Goal: Transaction & Acquisition: Purchase product/service

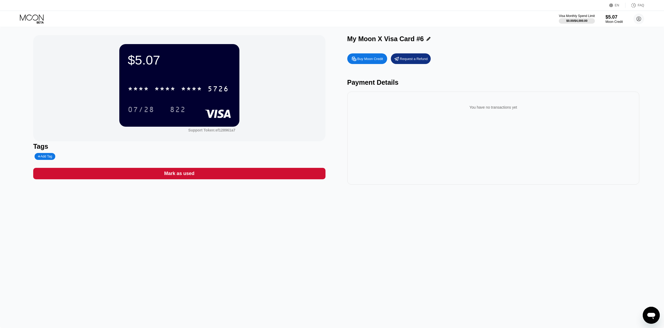
click at [425, 41] on div at bounding box center [427, 39] width 7 height 4
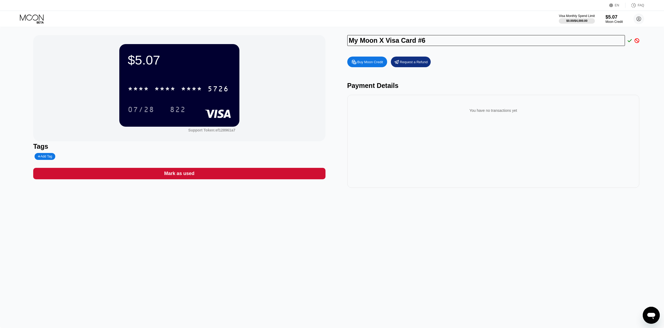
click at [452, 113] on div "You have no transactions yet" at bounding box center [494, 110] width 284 height 15
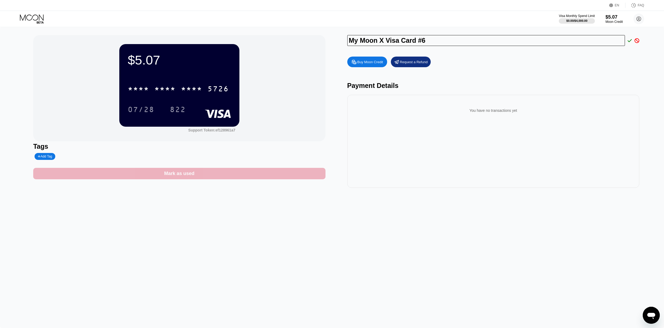
click at [187, 177] on div "Mark as used" at bounding box center [179, 174] width 30 height 6
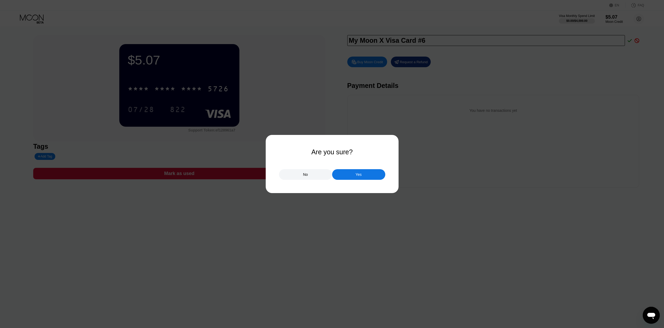
click at [352, 174] on div "Yes" at bounding box center [358, 174] width 53 height 11
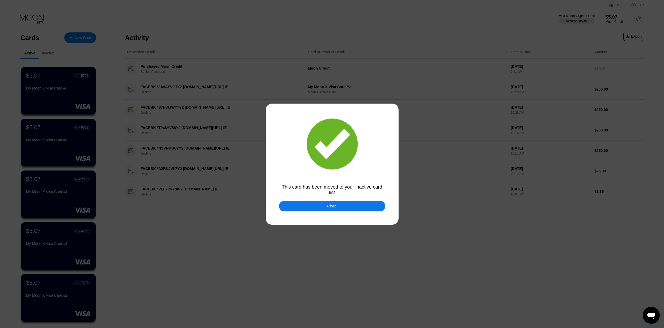
click at [340, 210] on div "Close" at bounding box center [332, 206] width 106 height 11
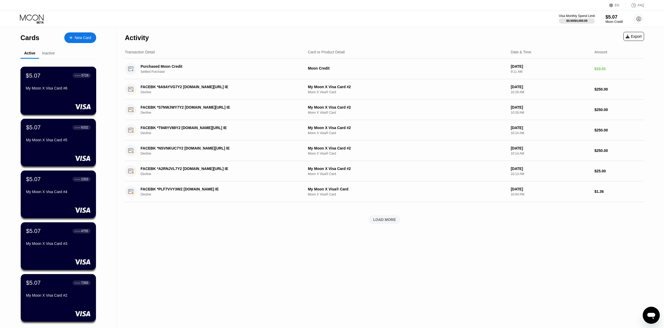
click at [87, 90] on div "My Moon X Visa Card #6" at bounding box center [58, 88] width 65 height 4
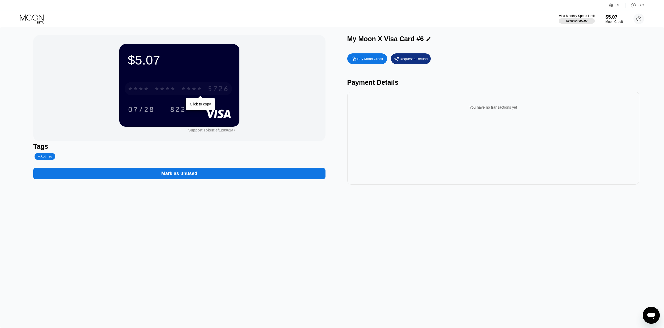
click at [179, 93] on div "* * * * * * * * * * * * 5726" at bounding box center [178, 88] width 107 height 13
click at [179, 93] on div "[CREDIT_CARD_NUMBER]" at bounding box center [178, 88] width 107 height 13
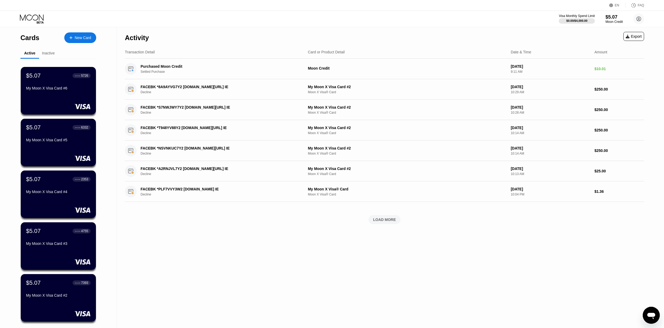
click at [76, 36] on div "New Card" at bounding box center [83, 38] width 16 height 5
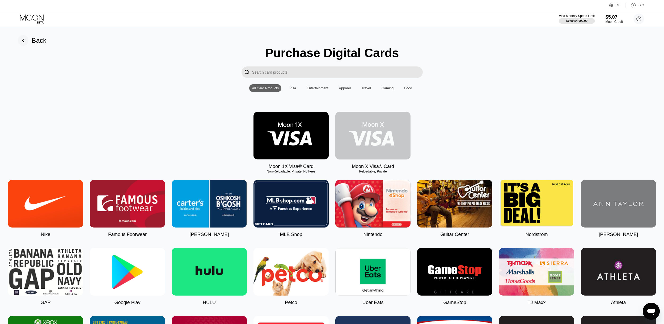
click at [385, 132] on img at bounding box center [373, 136] width 75 height 48
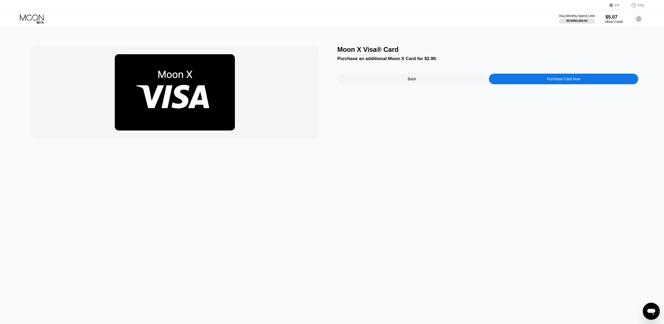
click at [540, 79] on div "Purchase Card Now" at bounding box center [563, 79] width 149 height 11
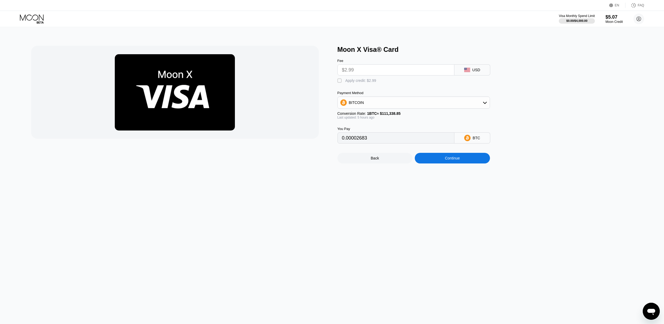
click at [340, 83] on div "" at bounding box center [340, 80] width 5 height 5
type input "0"
click at [452, 160] on div "Continue" at bounding box center [452, 158] width 15 height 4
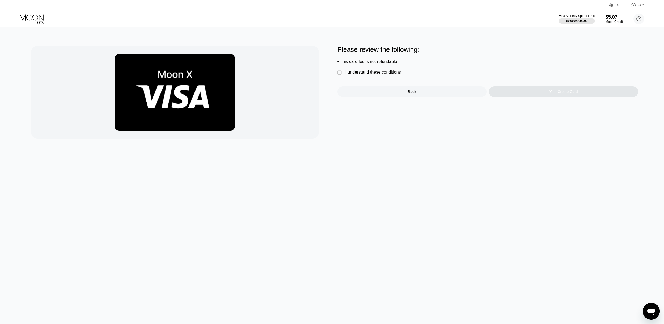
click at [362, 75] on div "I understand these conditions" at bounding box center [374, 72] width 56 height 5
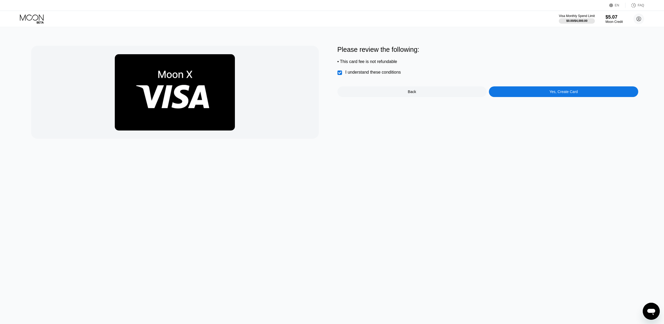
click at [562, 101] on div "Please review the following: • This card fee is not refundable  I understand t…" at bounding box center [488, 92] width 301 height 93
click at [560, 97] on div "Yes, Create Card" at bounding box center [563, 91] width 149 height 11
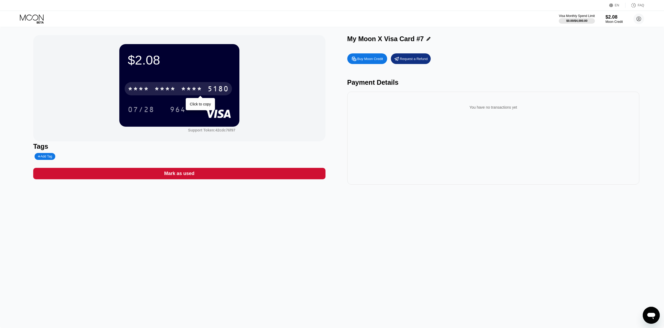
click at [198, 89] on div "* * * *" at bounding box center [191, 89] width 21 height 9
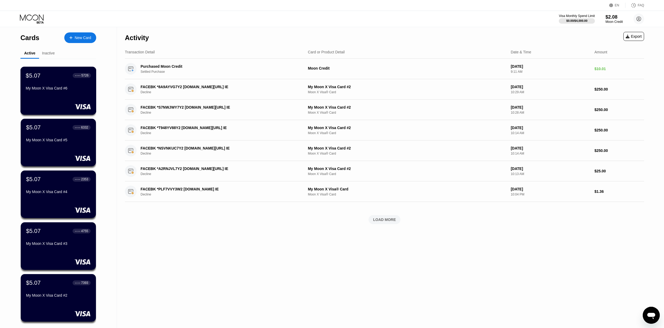
click at [67, 100] on div "$5.07 ● ● ● ● 5726 My Moon X Visa Card #6" at bounding box center [58, 91] width 76 height 48
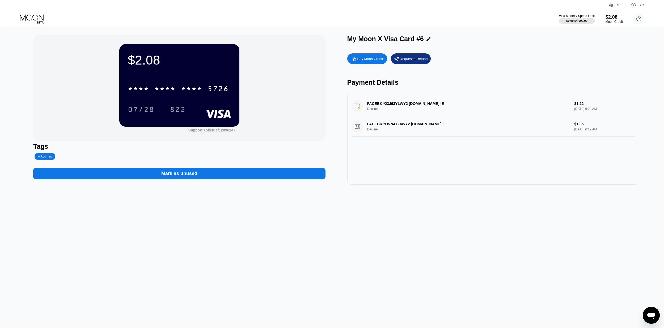
click at [39, 20] on icon at bounding box center [32, 18] width 25 height 9
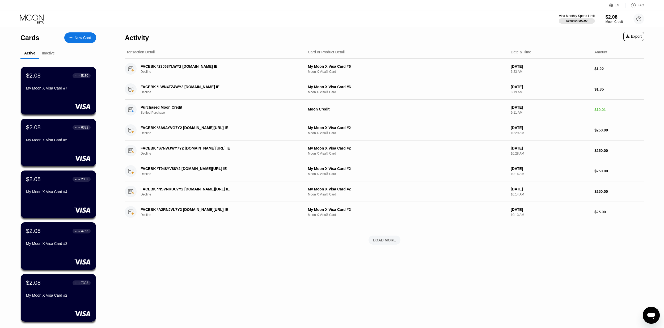
click at [50, 53] on div "Inactive" at bounding box center [48, 53] width 13 height 4
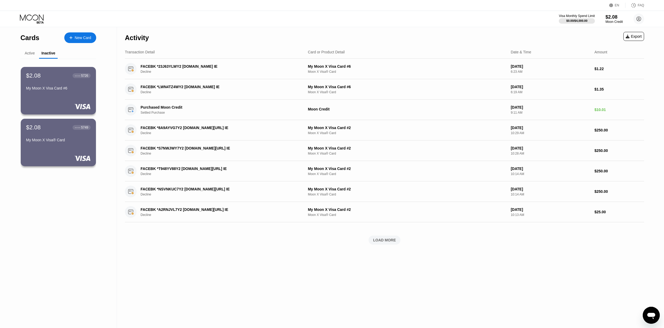
click at [30, 54] on div "Active" at bounding box center [30, 53] width 10 height 4
